Goal: Task Accomplishment & Management: Manage account settings

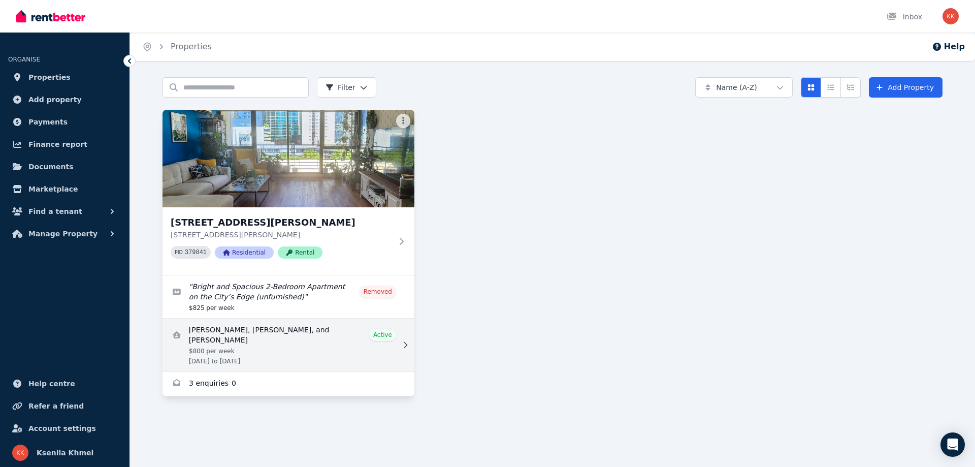
click at [290, 350] on link "View details for Shiman Zhang, Ruimin Tan, and Mingjunyue Liu" at bounding box center [288, 344] width 252 height 53
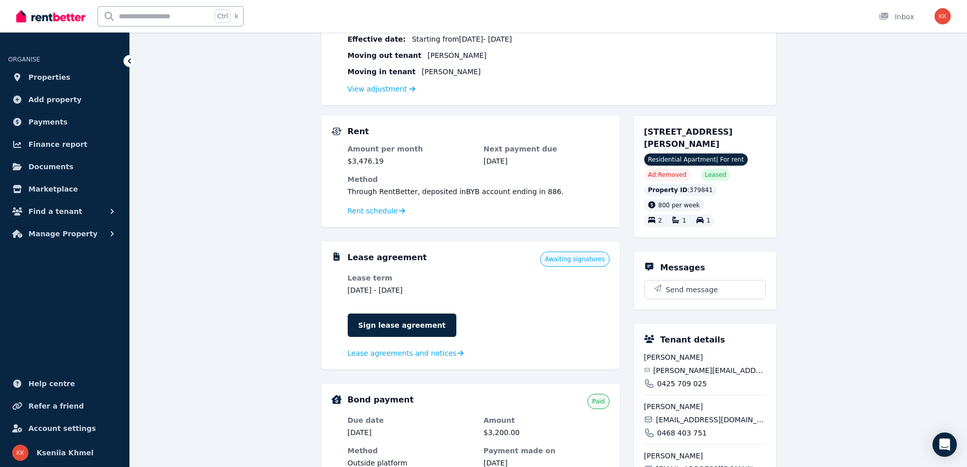
scroll to position [154, 0]
click at [377, 327] on link "Sign lease agreement" at bounding box center [402, 325] width 109 height 23
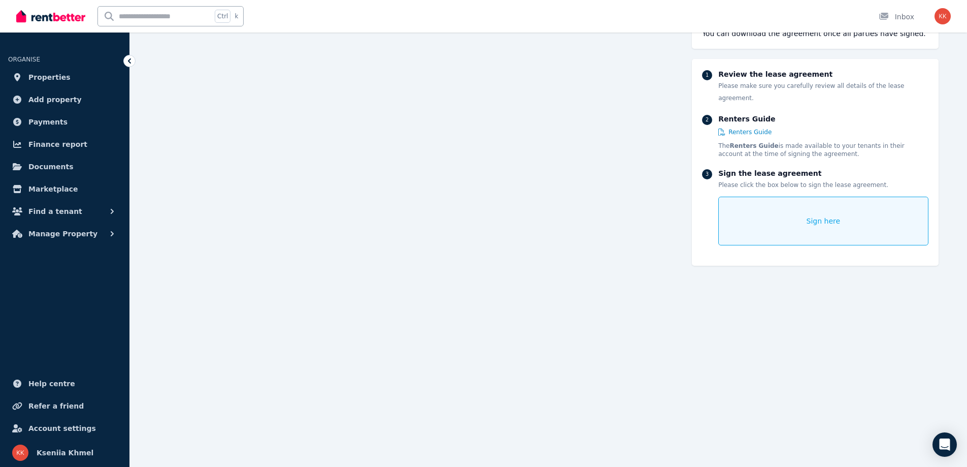
scroll to position [1090, 0]
click at [127, 61] on icon at bounding box center [129, 61] width 10 height 10
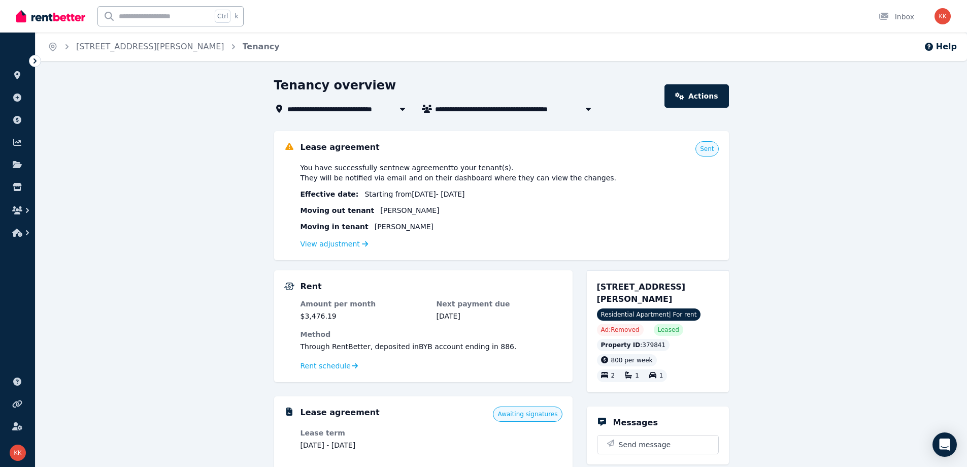
click at [695, 108] on header "**********" at bounding box center [501, 96] width 455 height 38
click at [684, 95] on icon at bounding box center [680, 95] width 9 height 7
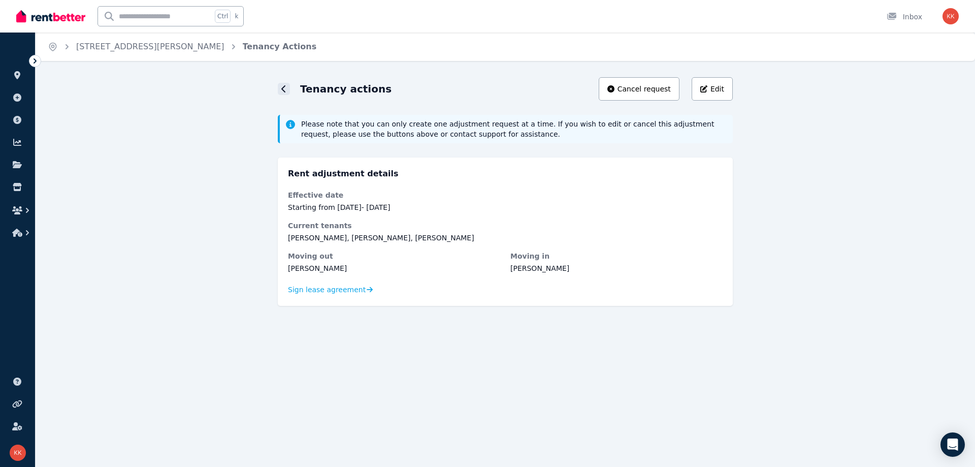
click at [283, 91] on icon at bounding box center [283, 89] width 5 height 8
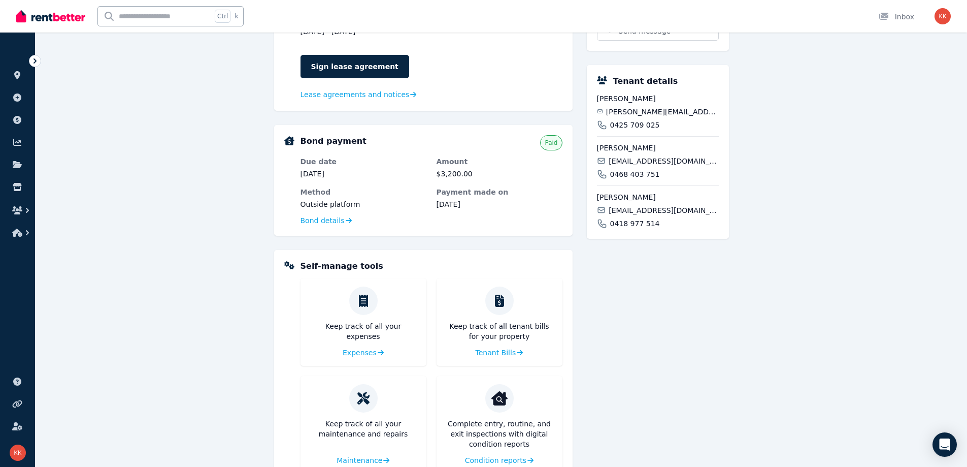
scroll to position [448, 0]
